Goal: Transaction & Acquisition: Purchase product/service

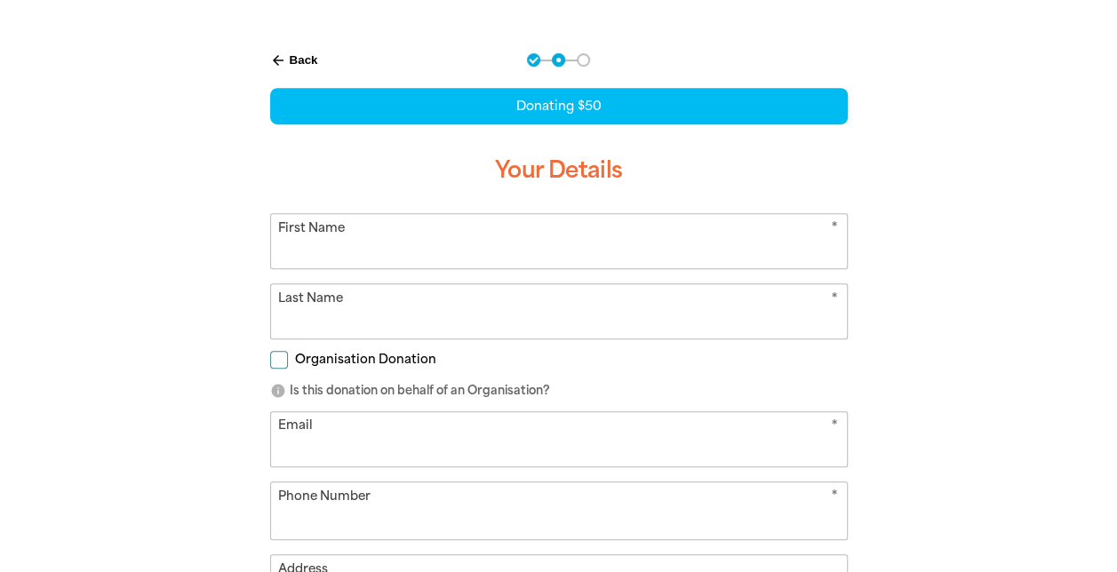
select select "AU"
click at [272, 52] on icon "arrow_back" at bounding box center [278, 60] width 16 height 16
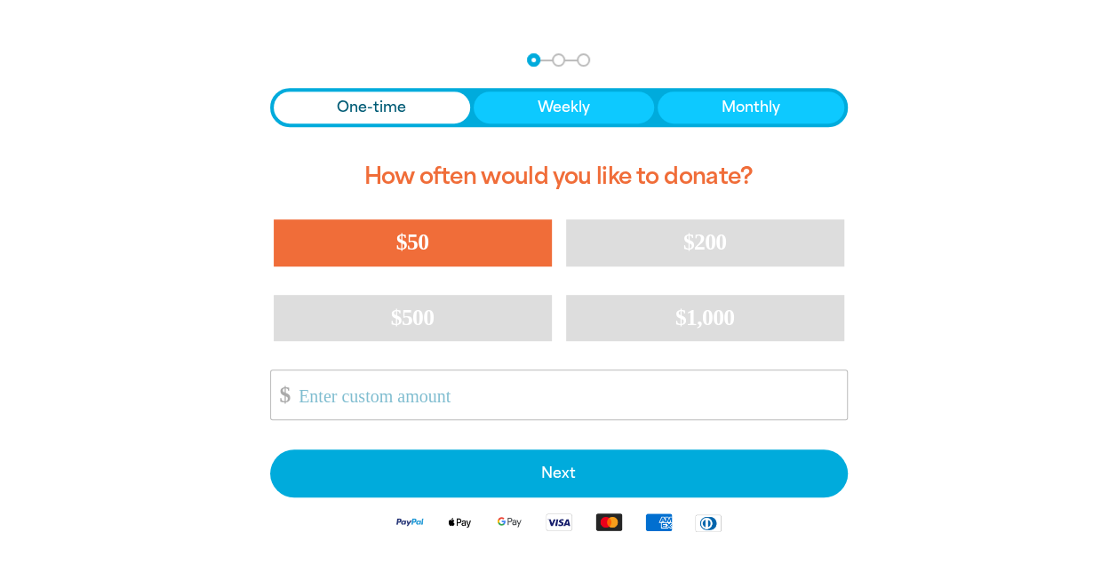
scroll to position [370, 0]
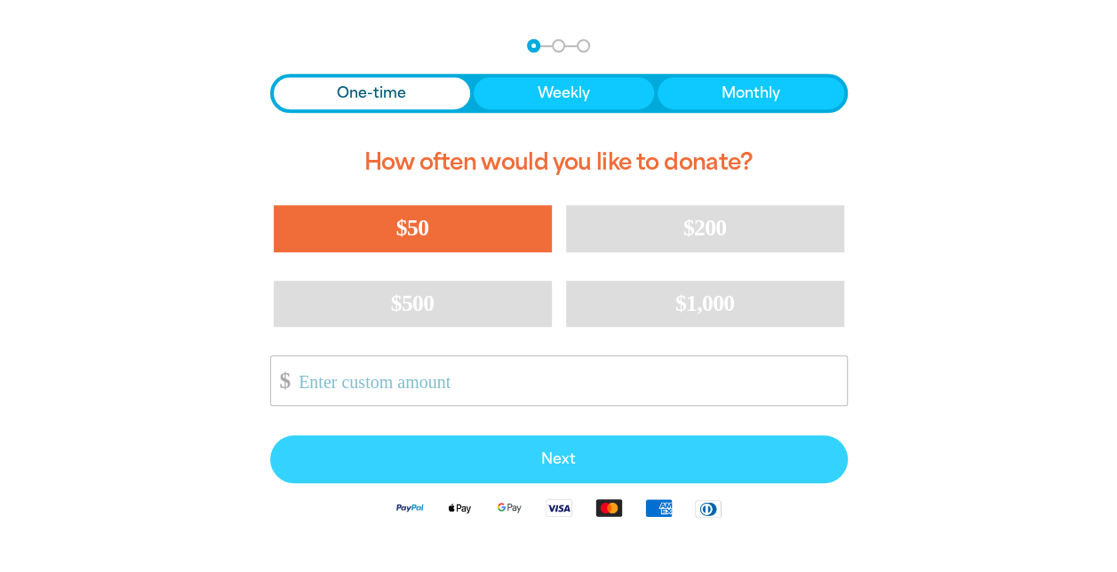
click at [439, 459] on span "Next" at bounding box center [559, 459] width 538 height 14
select select "AU"
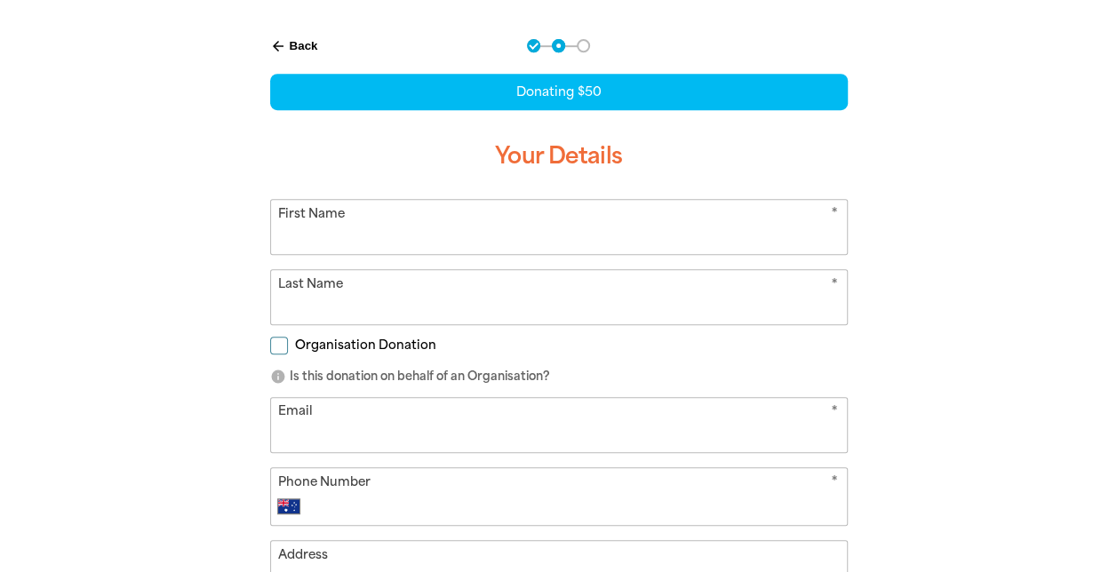
click at [402, 229] on input "First Name" at bounding box center [559, 227] width 576 height 54
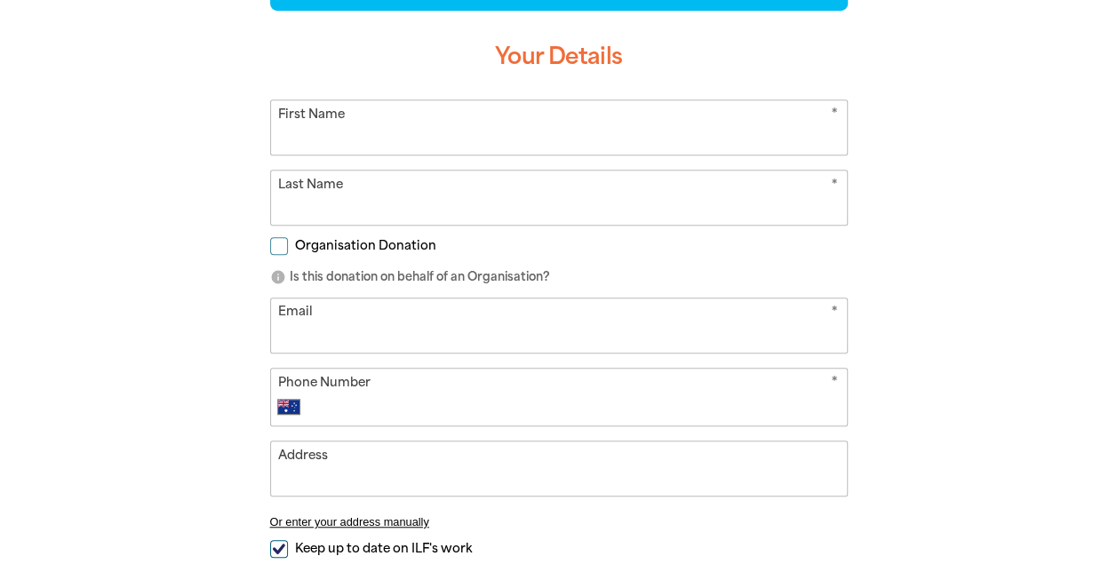
scroll to position [425, 0]
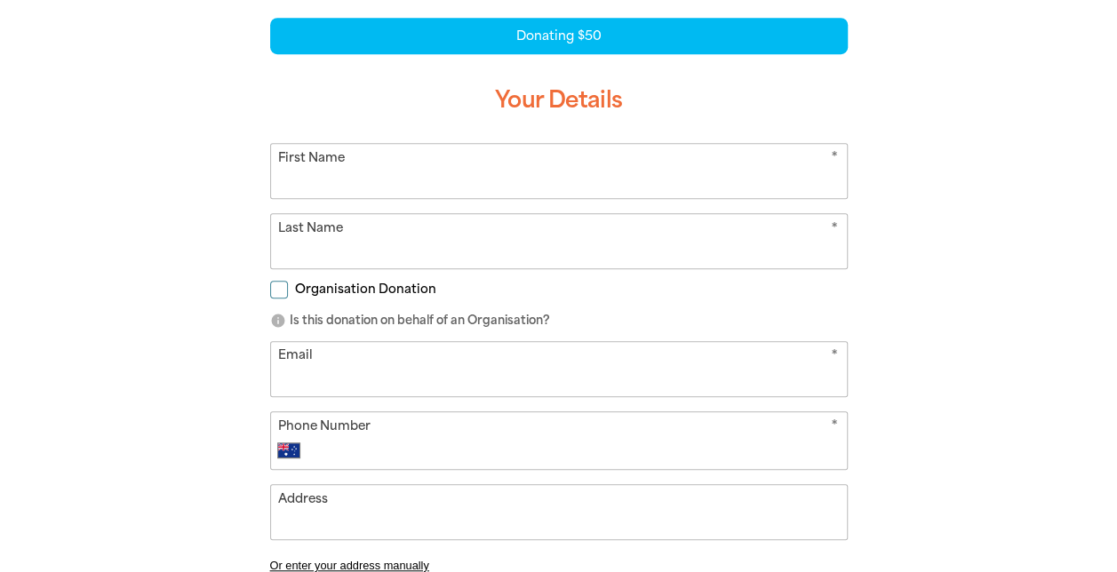
click at [298, 167] on input "First Name" at bounding box center [559, 171] width 576 height 54
type input "Leony"
click at [302, 272] on form "* First Name Leony * Last Name Organisation Donation info Is this donation on b…" at bounding box center [558, 409] width 577 height 533
click at [332, 252] on input "Last Name" at bounding box center [559, 241] width 576 height 54
type input "Graham"
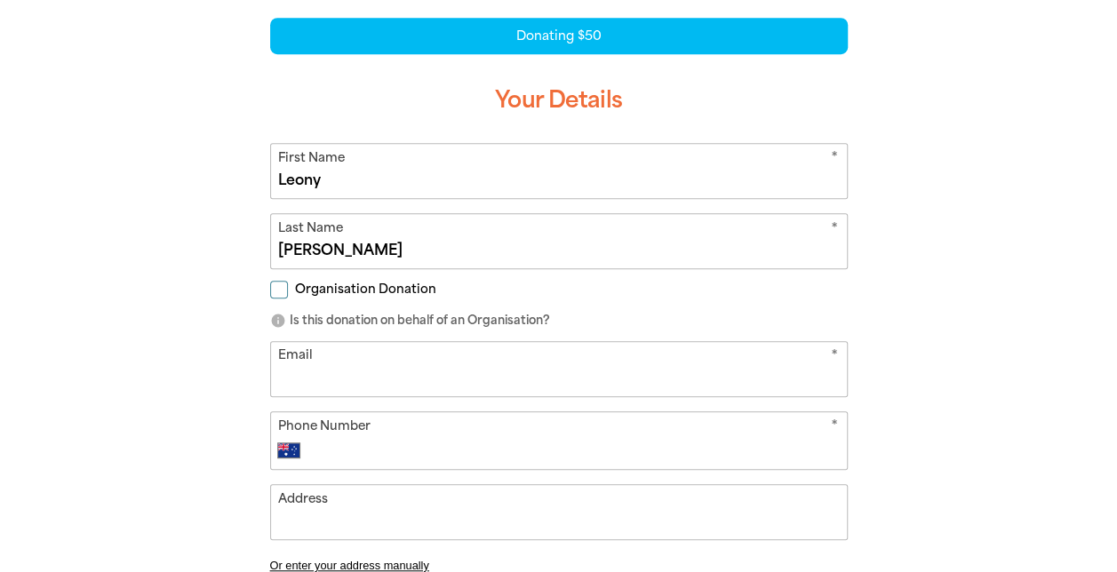
click at [279, 286] on input "Organisation Donation" at bounding box center [279, 290] width 18 height 18
checkbox input "true"
select select "AU"
click at [314, 374] on input "Organisation Name" at bounding box center [559, 369] width 576 height 54
click at [274, 285] on input "Organisation Donation" at bounding box center [279, 290] width 18 height 18
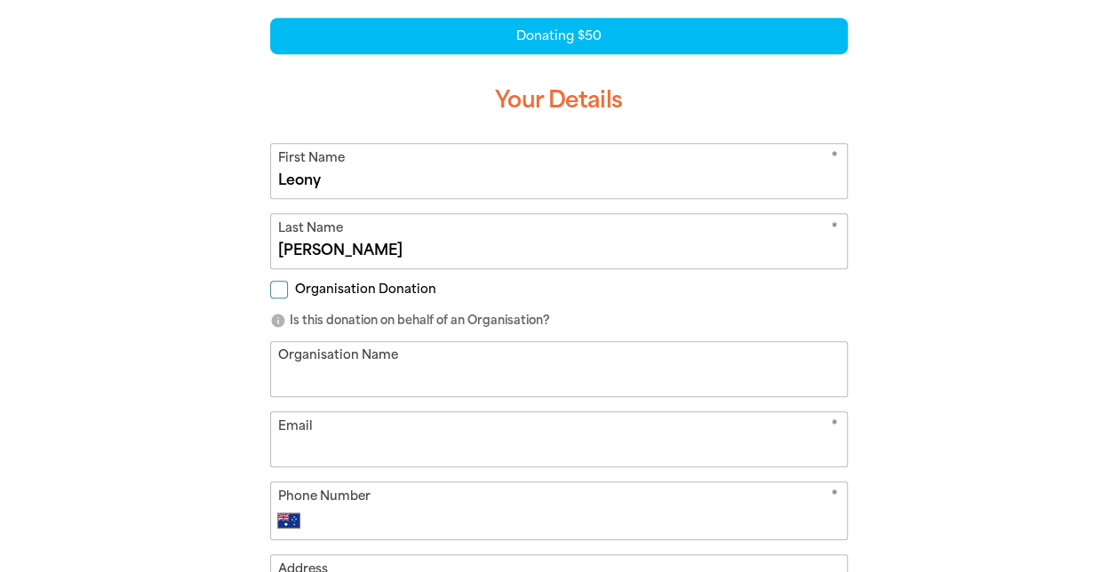
checkbox input "false"
select select "AU"
click at [346, 380] on input "Email" at bounding box center [559, 369] width 576 height 54
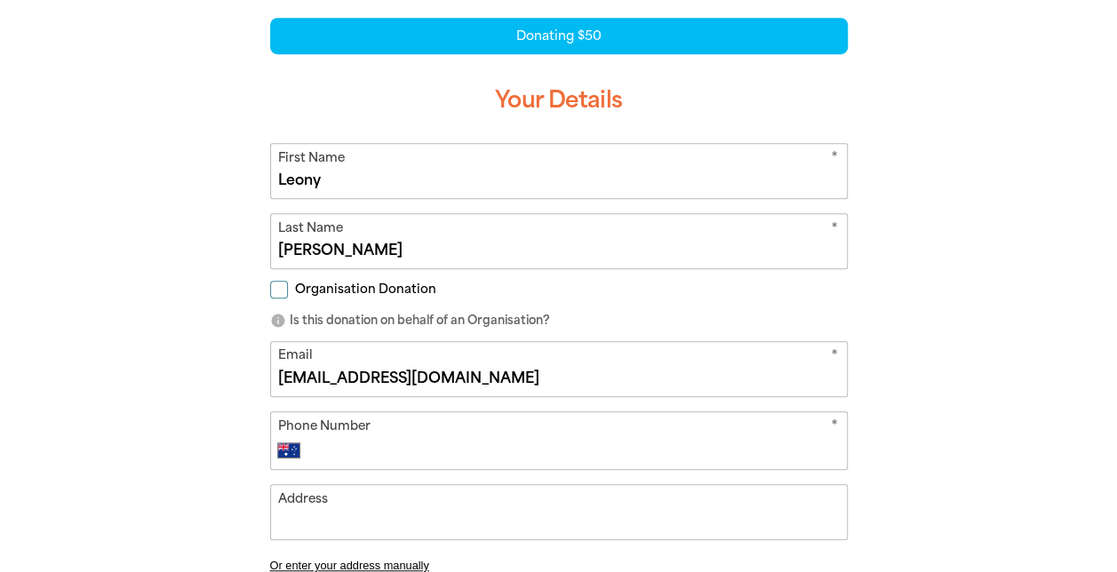
type input "leonygraham@hotmail.com"
click at [364, 444] on input "Phone Number" at bounding box center [576, 450] width 525 height 21
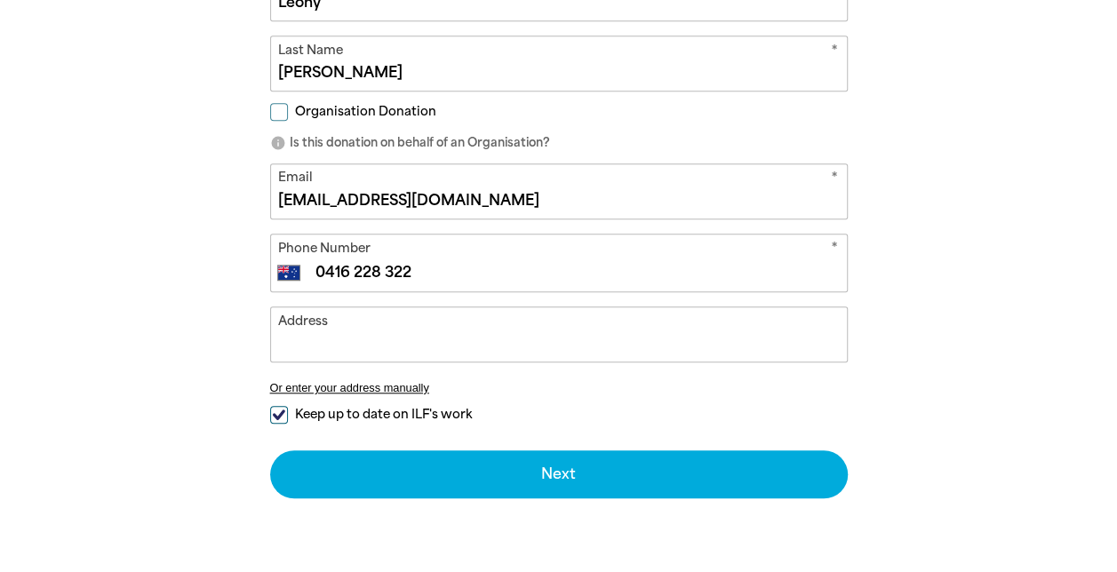
type input "0416 228 322"
click at [311, 339] on input "Address" at bounding box center [559, 334] width 576 height 54
click at [324, 381] on button "Or enter your address manually" at bounding box center [558, 387] width 577 height 13
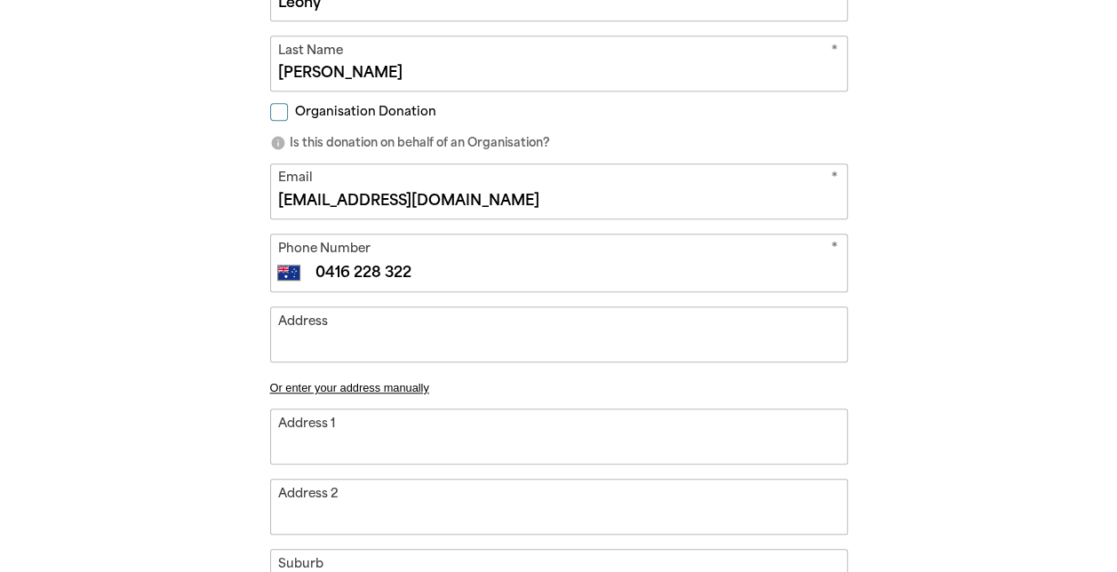
click at [424, 432] on input "Address 1" at bounding box center [559, 437] width 576 height 54
type input "P"
type input "PO"
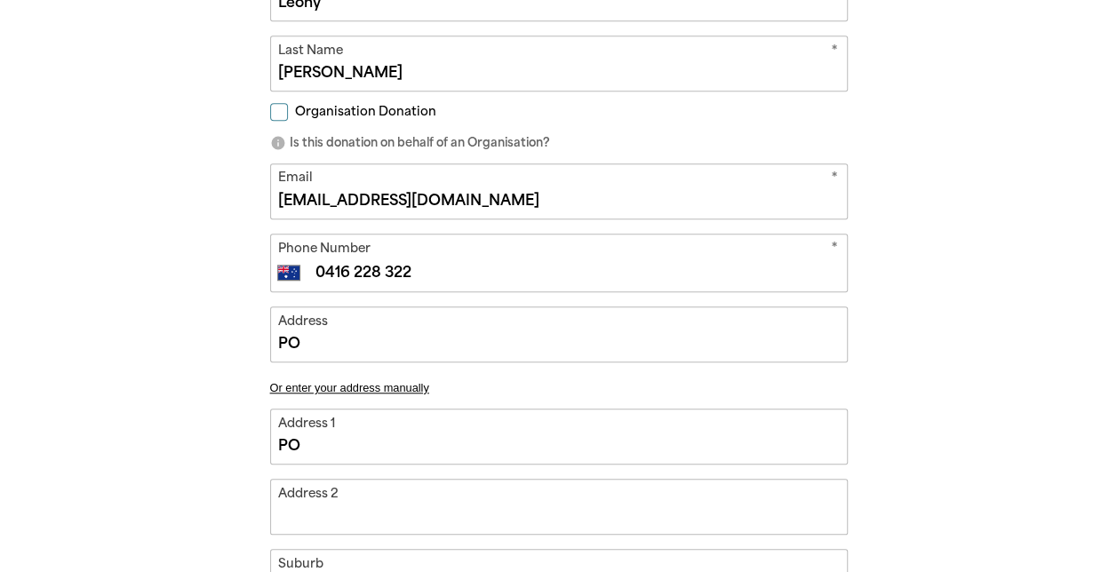
type input "PO B"
type input "PO Bo"
type input "PO Box"
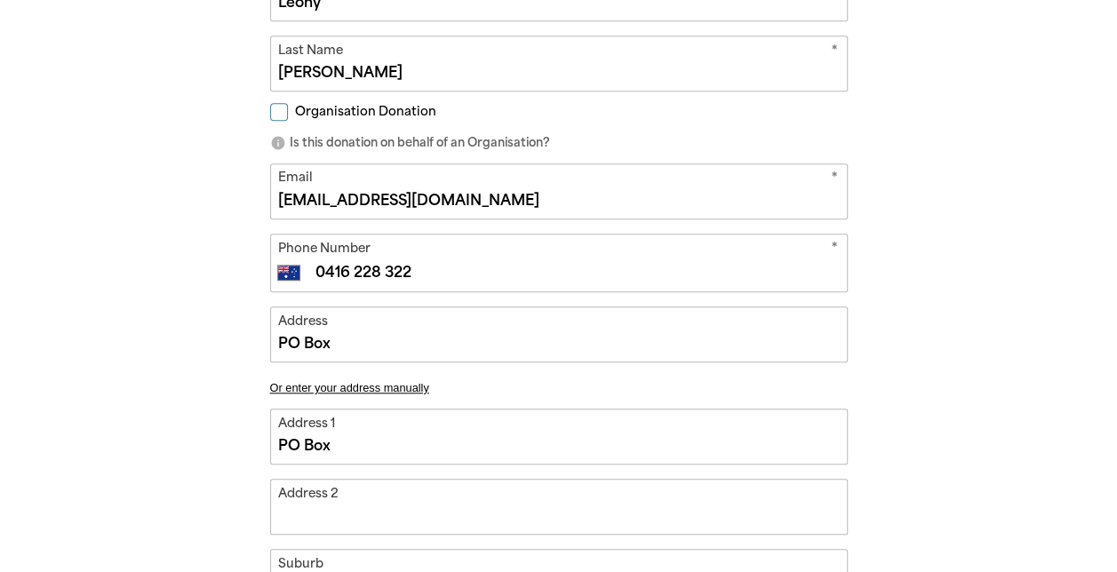
type input "PO Box 462"
type input "Brighton"
type input "3186"
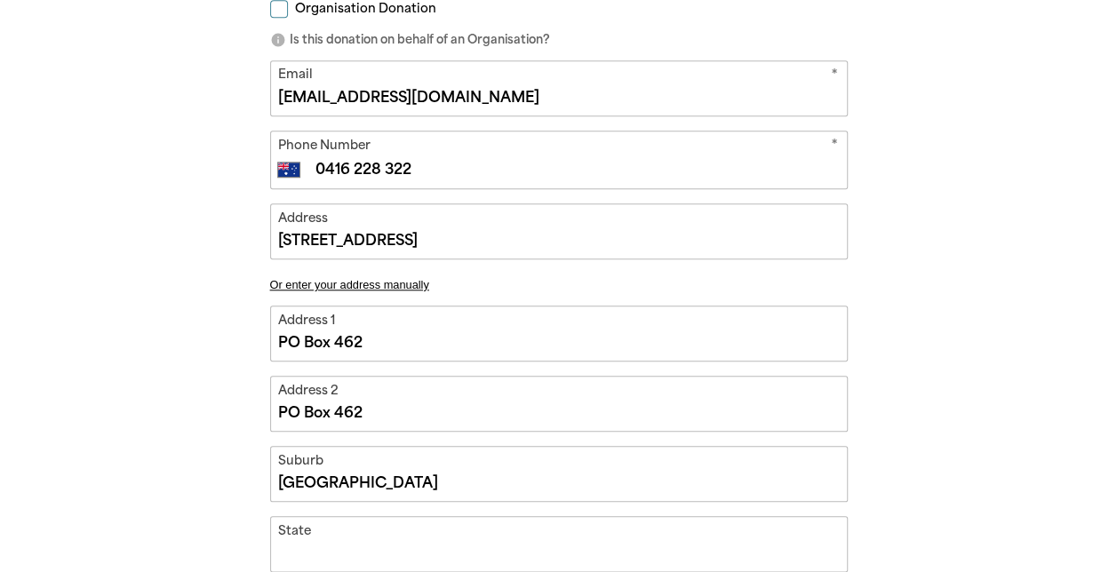
scroll to position [870, 0]
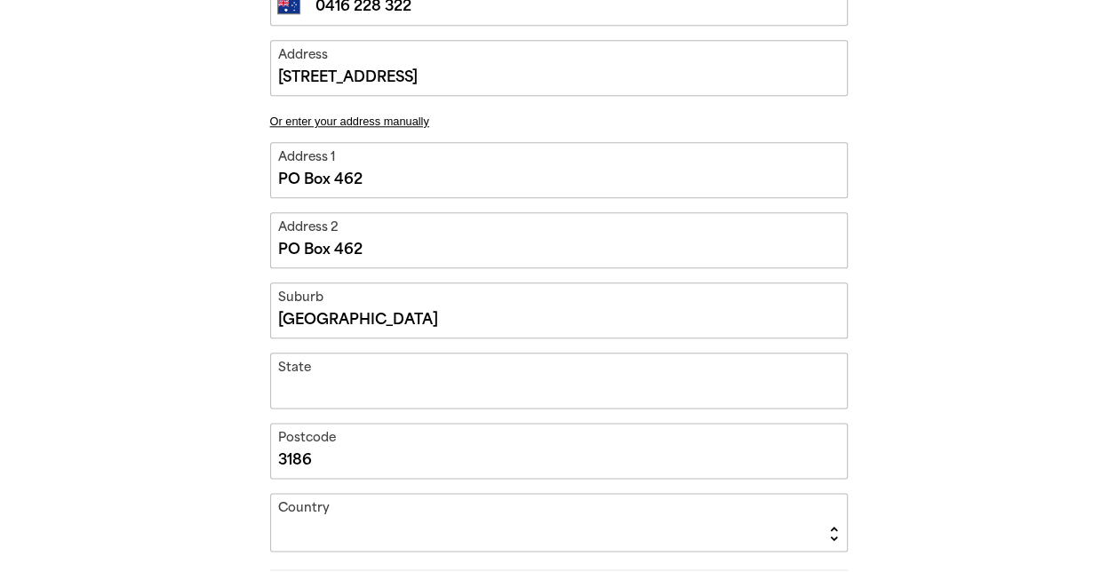
drag, startPoint x: 416, startPoint y: 233, endPoint x: 189, endPoint y: 246, distance: 226.9
click at [189, 246] on div "arrow_back Back Step 1 Step 2 Step 3 Donating $50 Your Details * First Name Leo…" at bounding box center [559, 148] width 1066 height 1263
type input "PO Box 462, Brighton 3186"
click at [349, 384] on input "State" at bounding box center [559, 381] width 576 height 54
type input "PO Box 462, Brighton, V 3186"
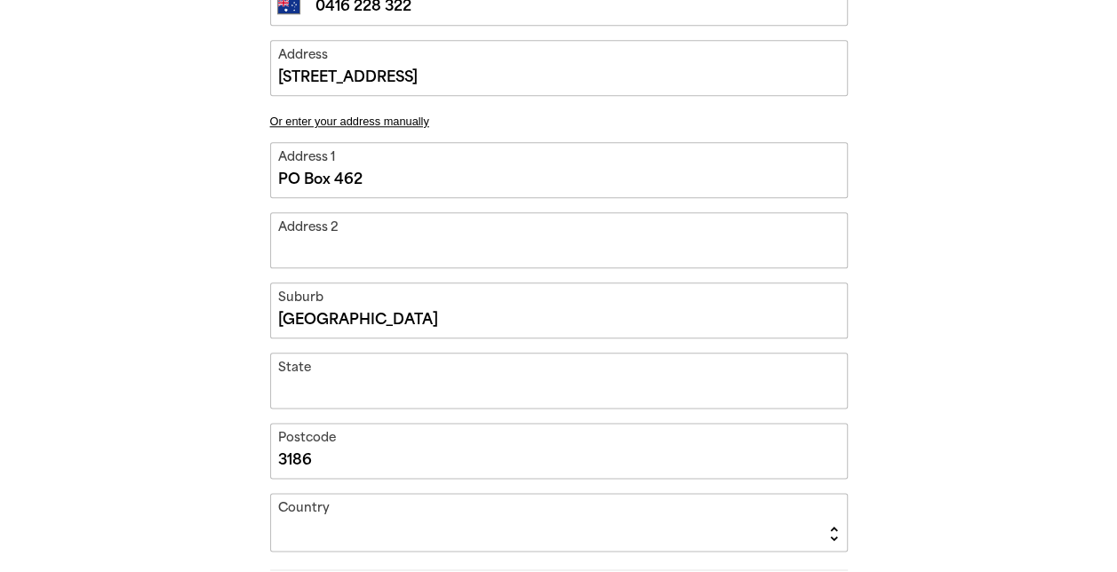
type input "V"
type input "PO Box 462, Brighton, Vi 3186"
type input "Vi"
type input "PO Box 462, Brighton, Vic 3186"
type input "Vic"
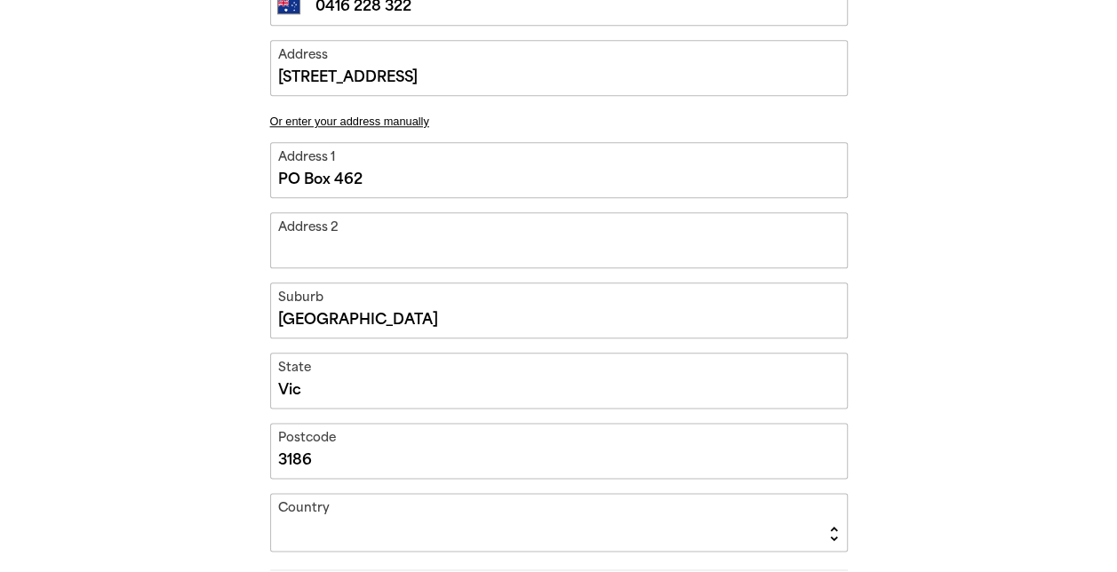
type input "PO Box 462, Brighton, Vict 3186"
type input "Vict"
type input "PO Box 462, Brighton, Victo 3186"
type input "Victo"
type input "PO Box 462, Brighton, Victor 3186"
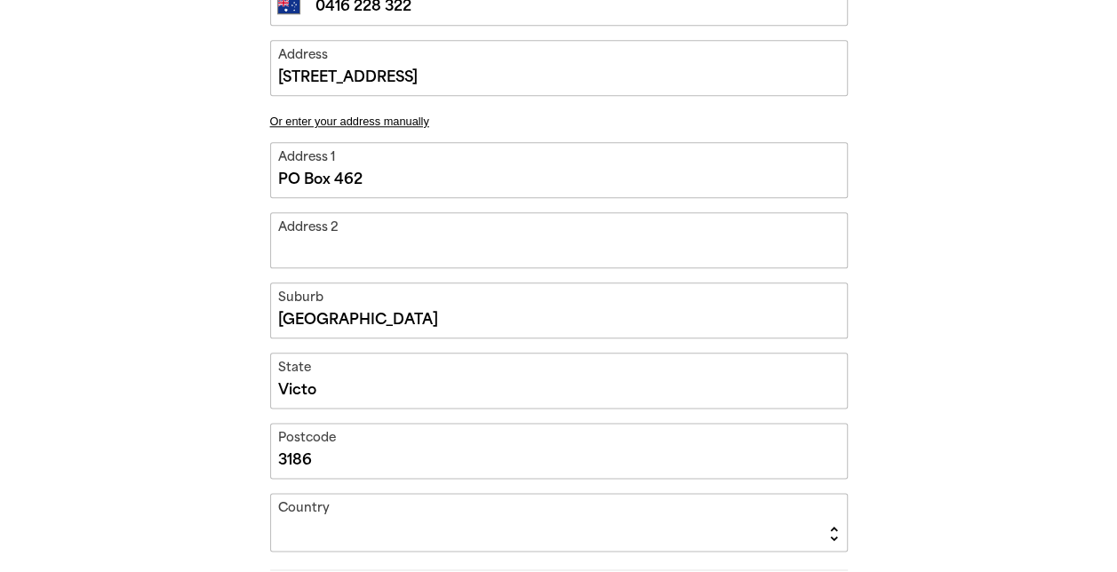
type input "Victor"
type input "PO Box 462, Brighton, Victori 3186"
type input "Victori"
type input "PO Box 462, Brighton, Victoria 3186"
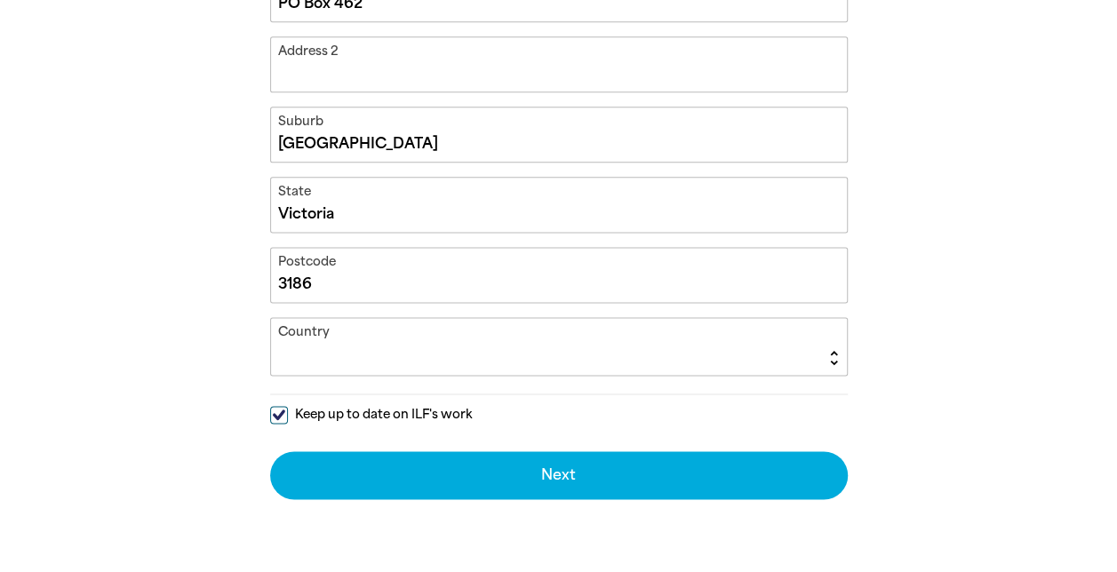
scroll to position [1047, 0]
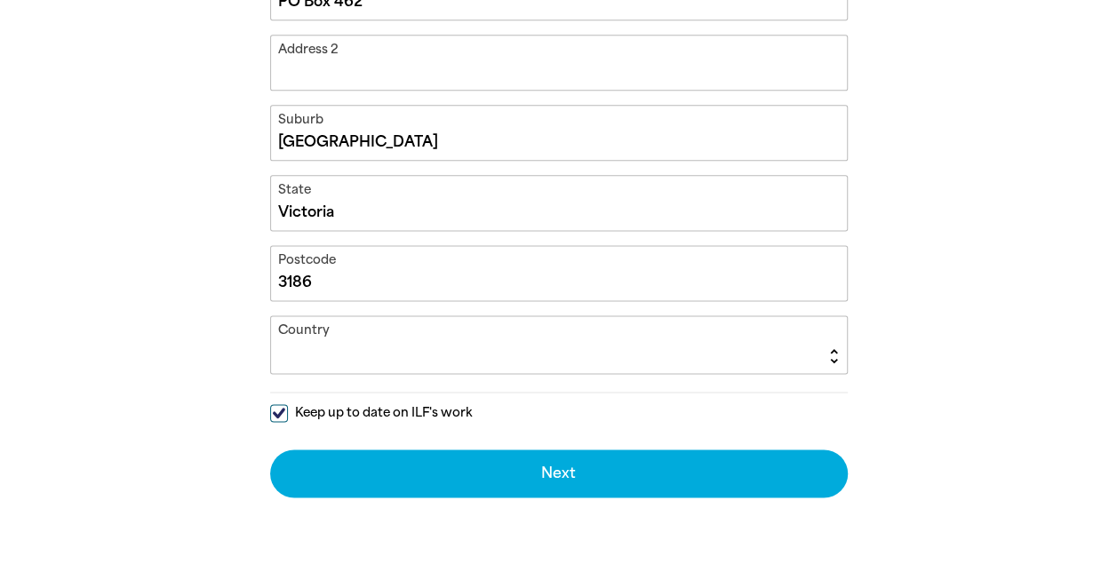
type input "Victoria"
click at [386, 324] on select "Afghanistan Albania Algeria American Samoa Andorra Angola Anguilla Antarctica A…" at bounding box center [559, 344] width 576 height 57
select select "AU"
click at [271, 316] on select "Afghanistan Albania Algeria American Samoa Andorra Angola Anguilla Antarctica A…" at bounding box center [559, 344] width 576 height 57
type input "PO Box 462, Brighton, Victoria 3186, AU"
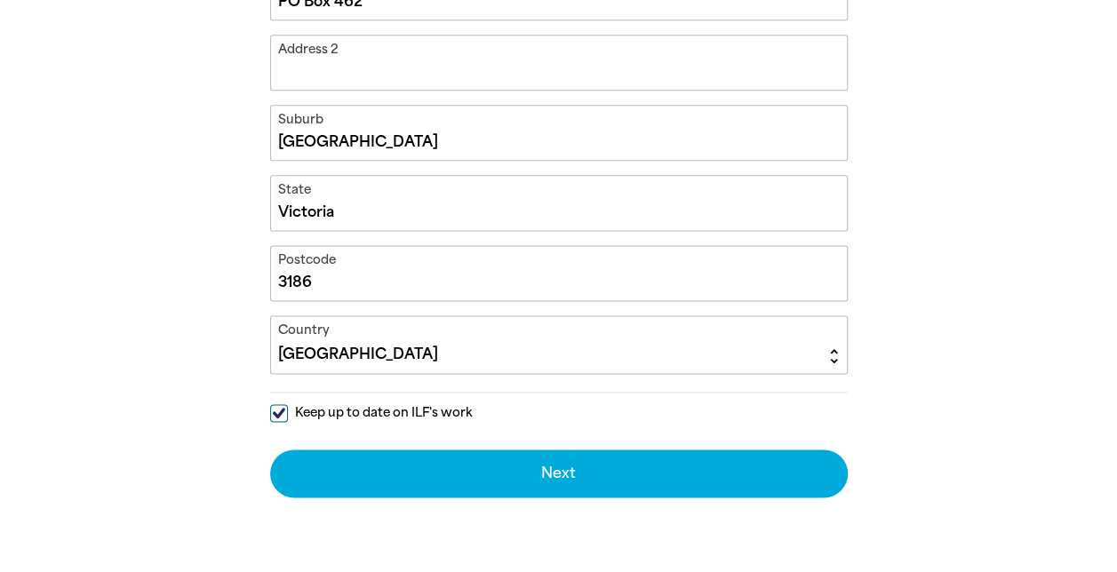
scroll to position [1225, 0]
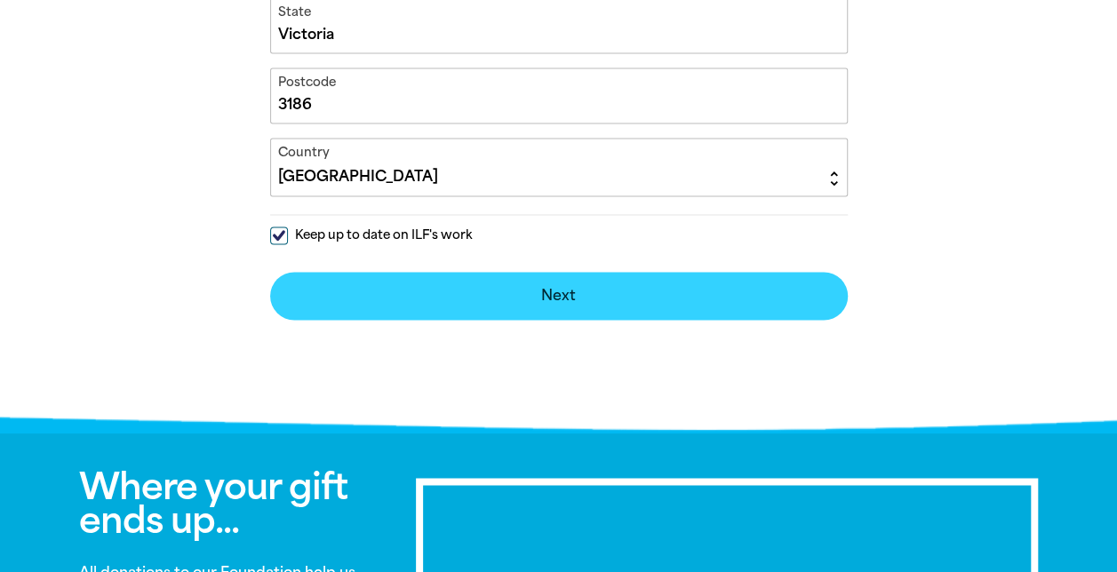
click at [586, 274] on button "Next chevron_right" at bounding box center [558, 296] width 577 height 48
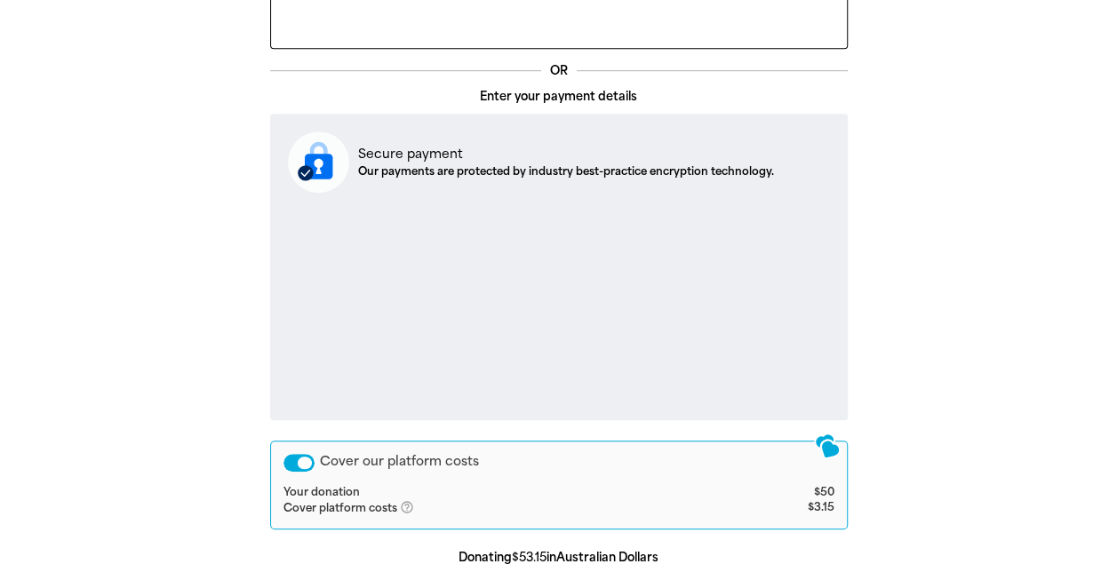
scroll to position [725, 0]
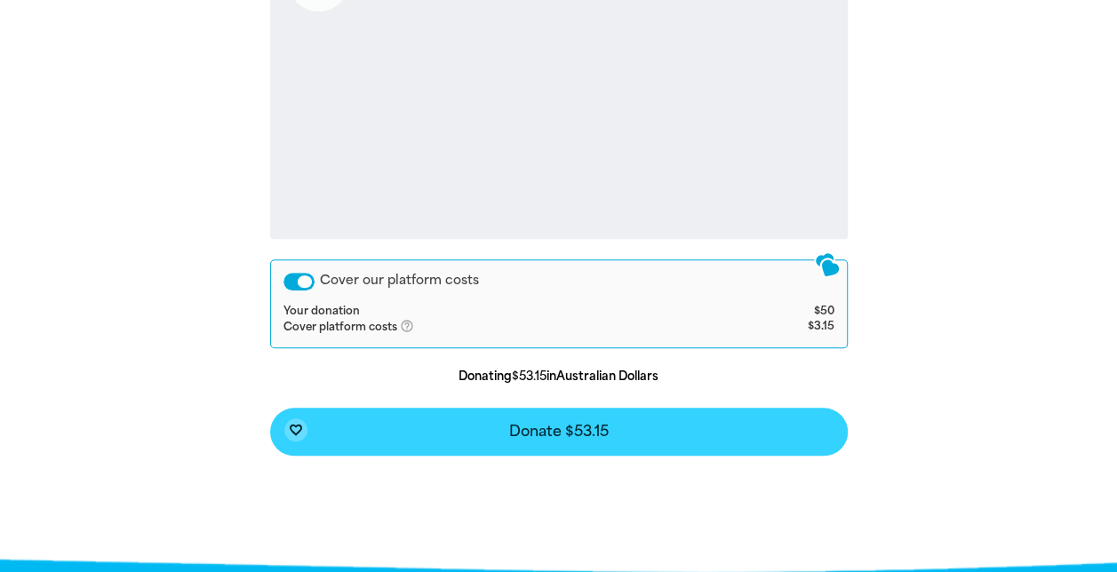
click at [625, 434] on button "favorite_border Donate $53.15" at bounding box center [558, 432] width 577 height 48
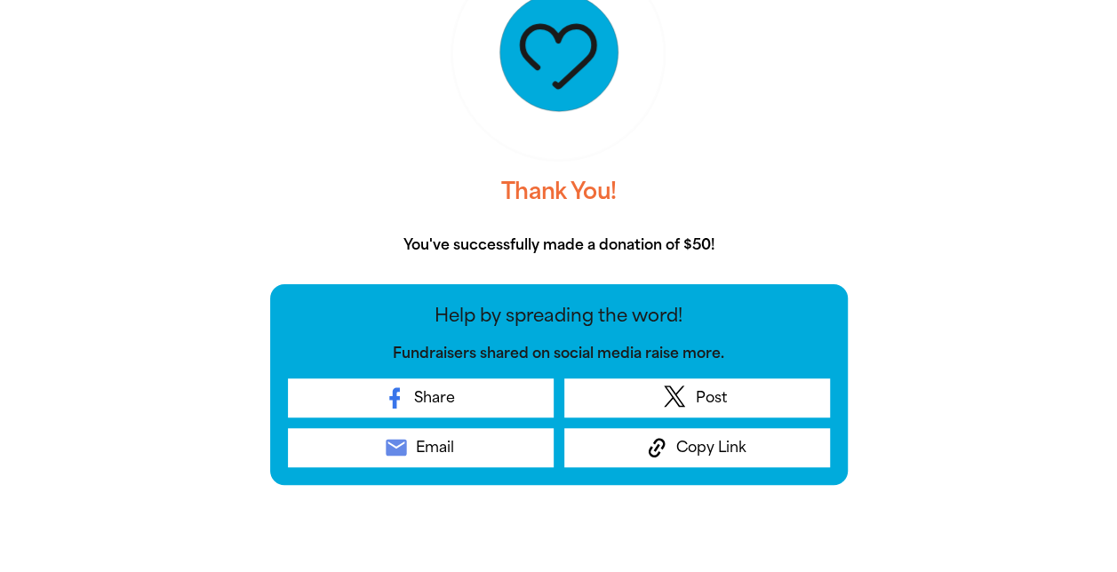
scroll to position [547, 0]
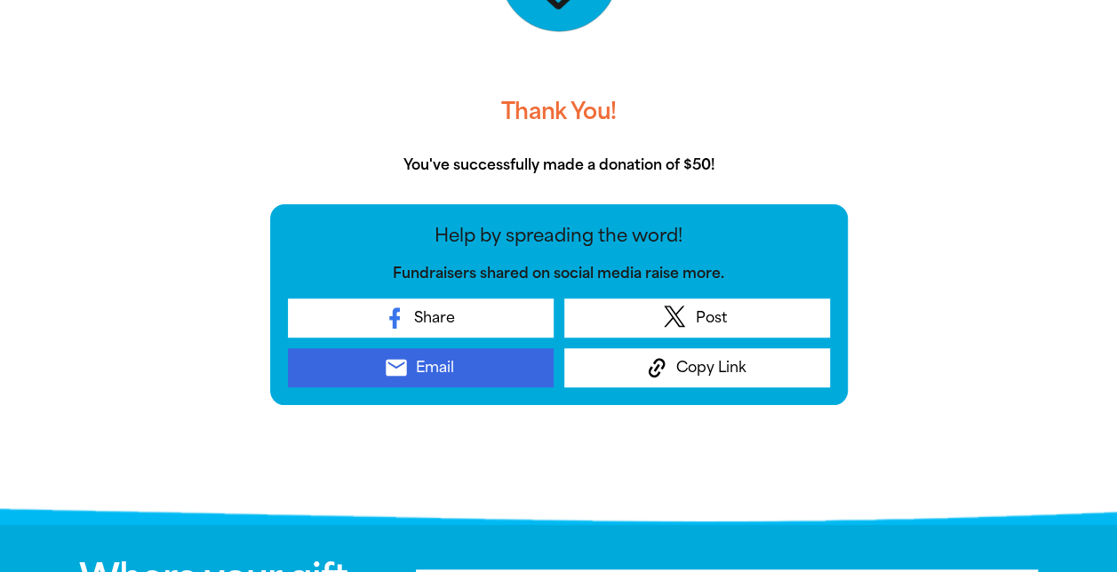
click at [439, 372] on span "Email" at bounding box center [434, 367] width 38 height 21
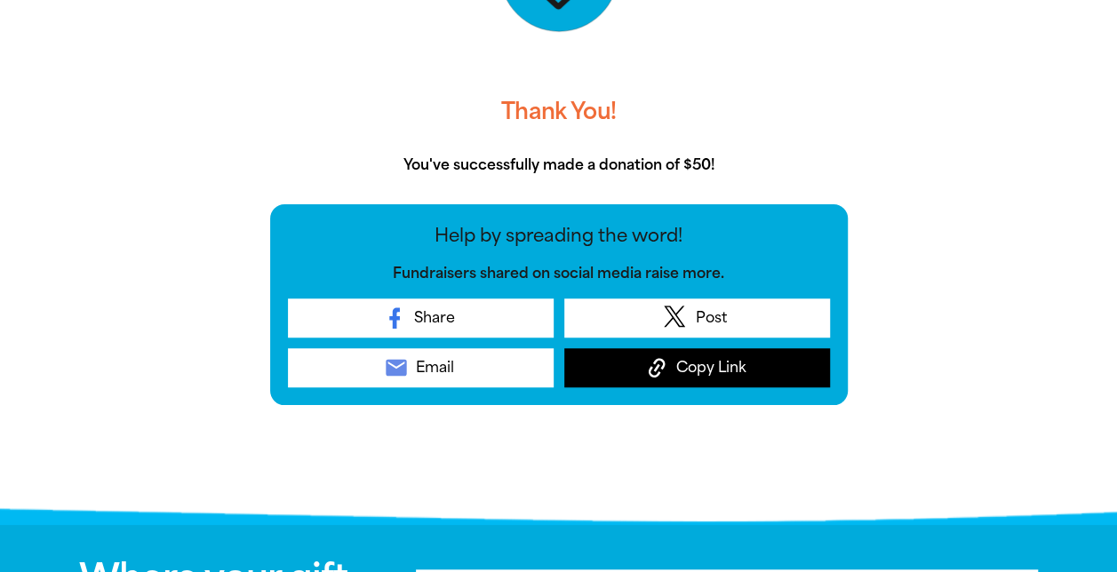
click at [704, 363] on span "Copy Link" at bounding box center [711, 367] width 70 height 21
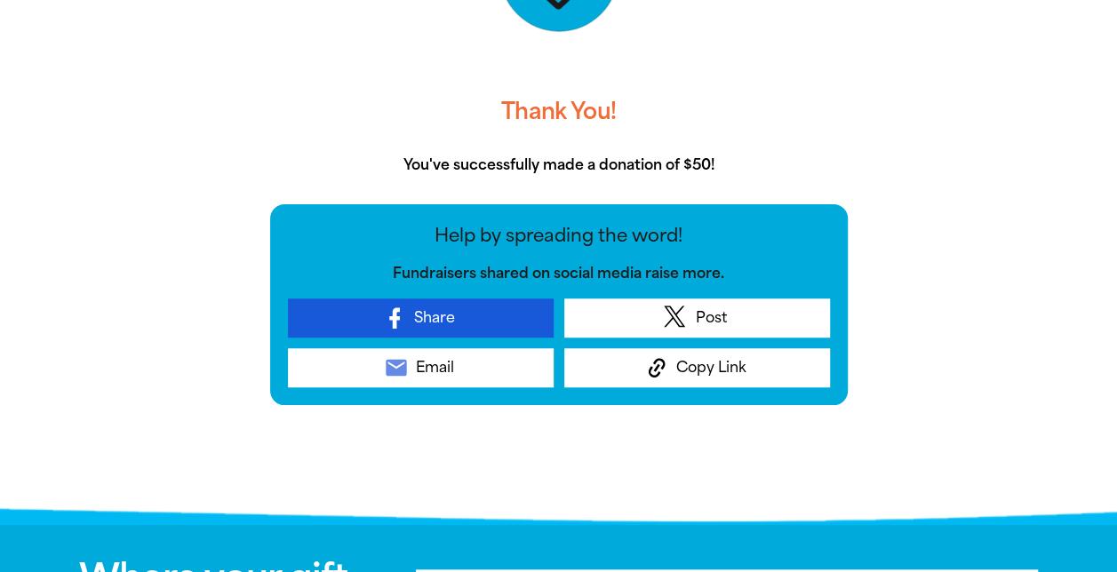
click at [464, 314] on link "Share" at bounding box center [421, 317] width 266 height 39
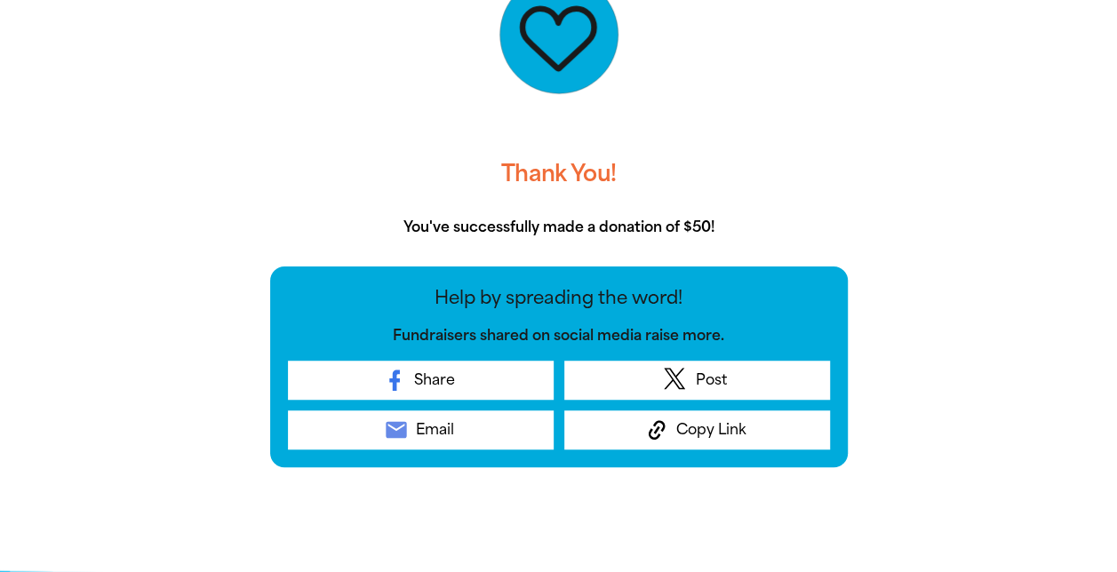
scroll to position [458, 0]
